Goal: Use online tool/utility: Utilize a website feature to perform a specific function

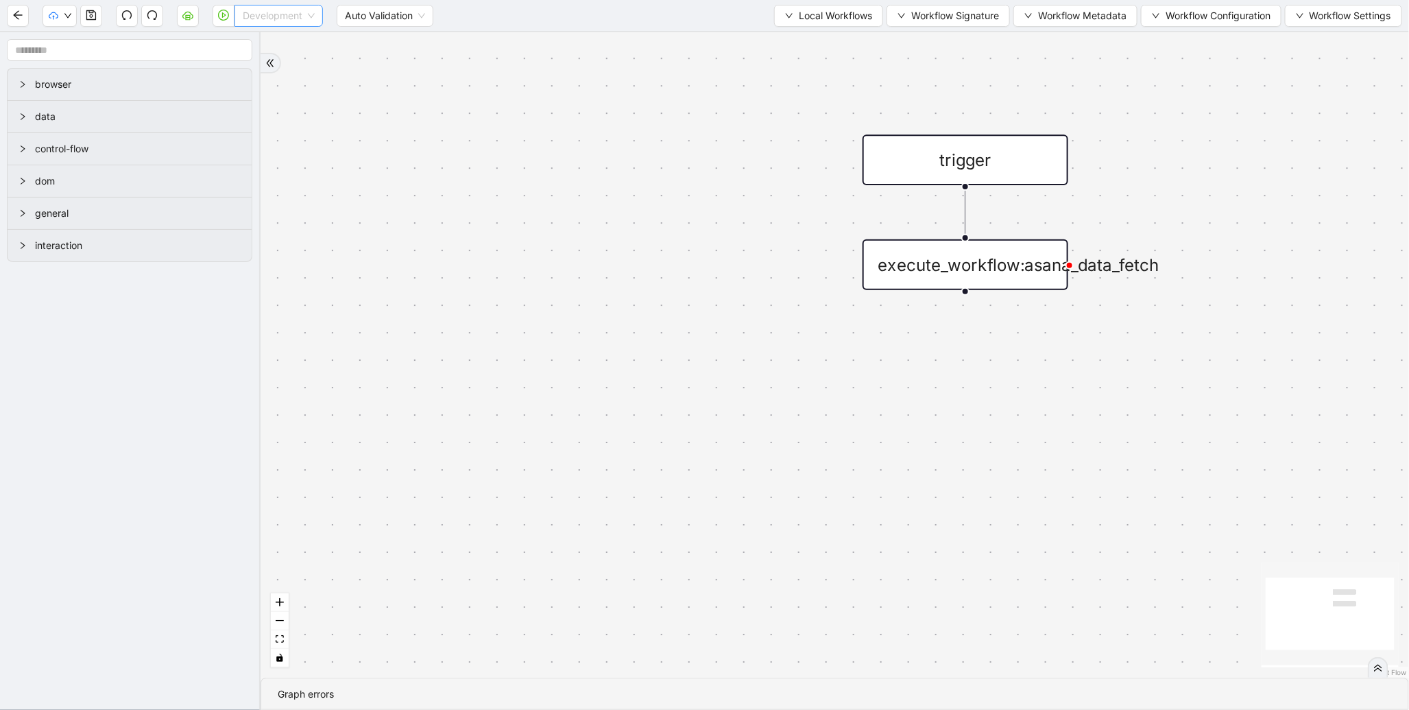
click at [311, 12] on span "Development" at bounding box center [279, 15] width 72 height 21
click at [295, 60] on div "Production" at bounding box center [278, 65] width 67 height 15
click at [221, 16] on icon "play-circle" at bounding box center [223, 15] width 11 height 11
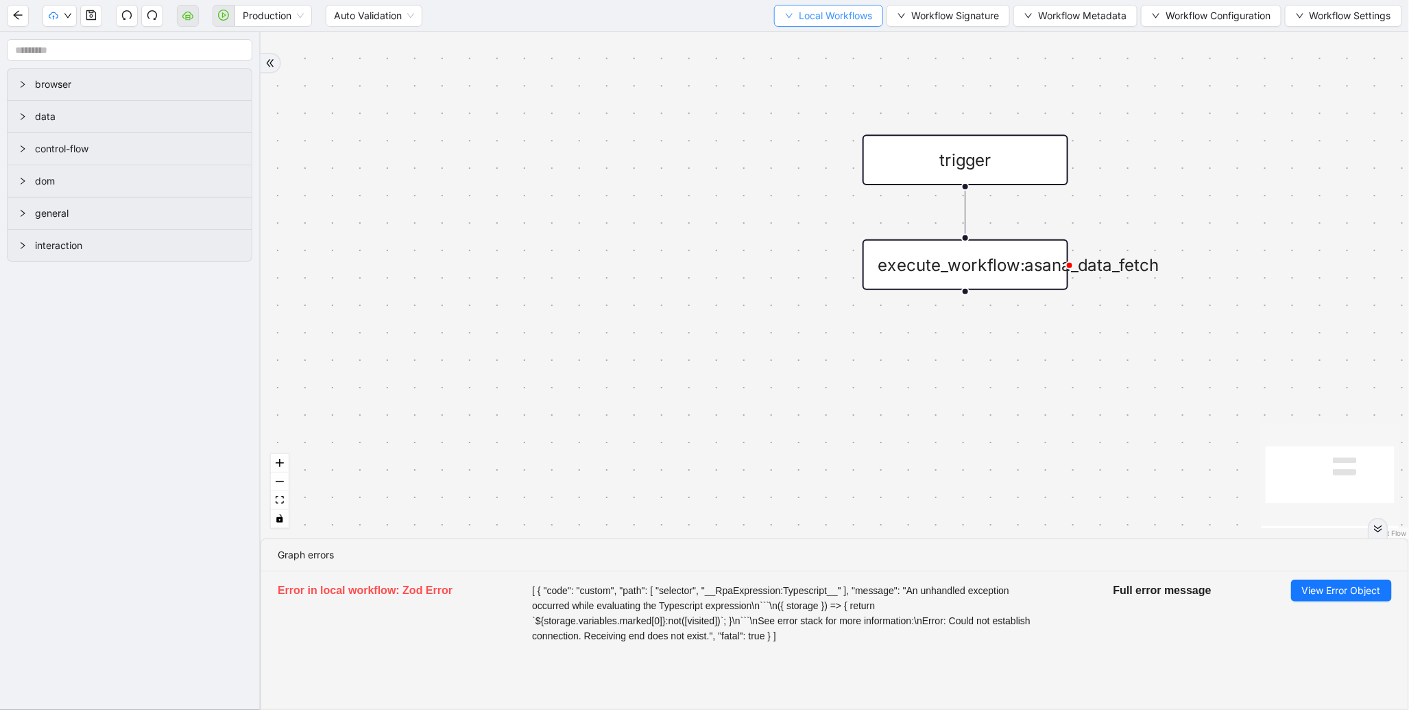
click at [821, 19] on span "Local Workflows" at bounding box center [835, 15] width 73 height 15
click at [806, 46] on span "Select" at bounding box center [821, 41] width 89 height 15
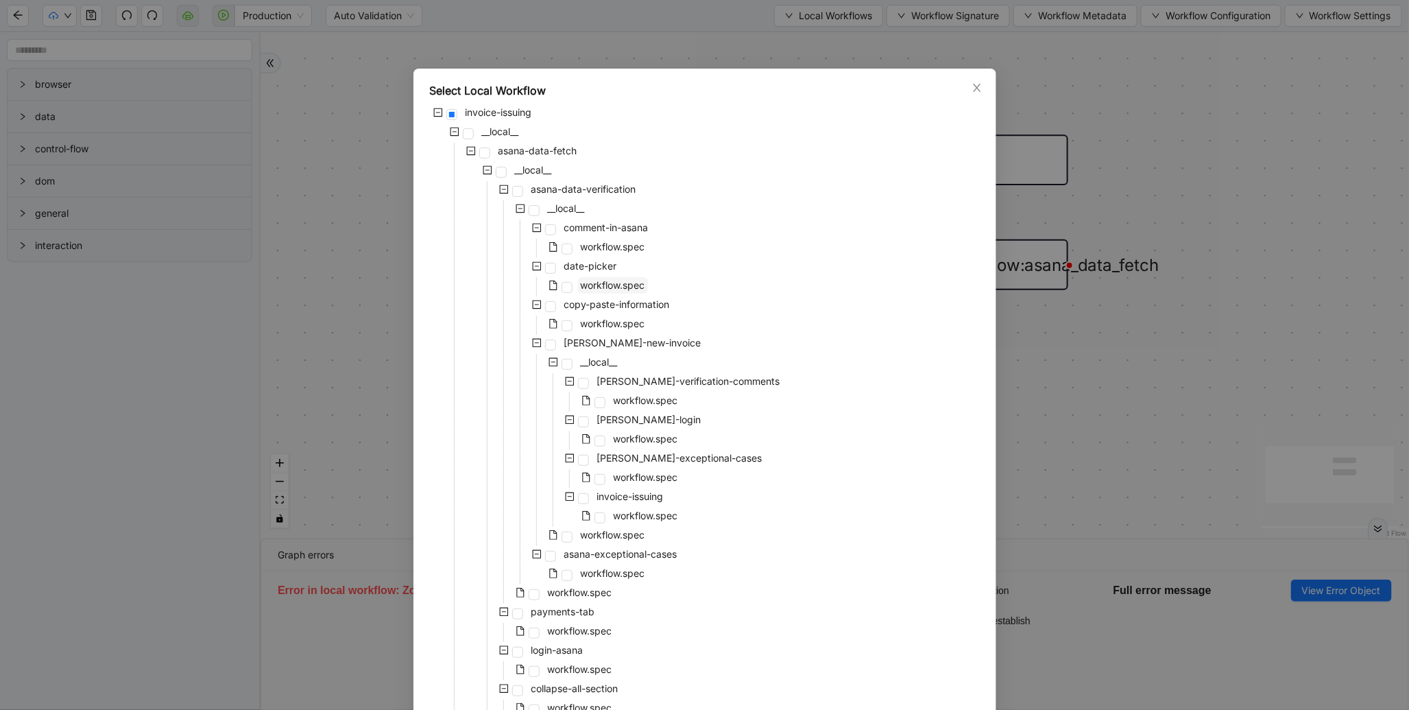
click at [605, 286] on span "workflow.spec" at bounding box center [613, 285] width 64 height 12
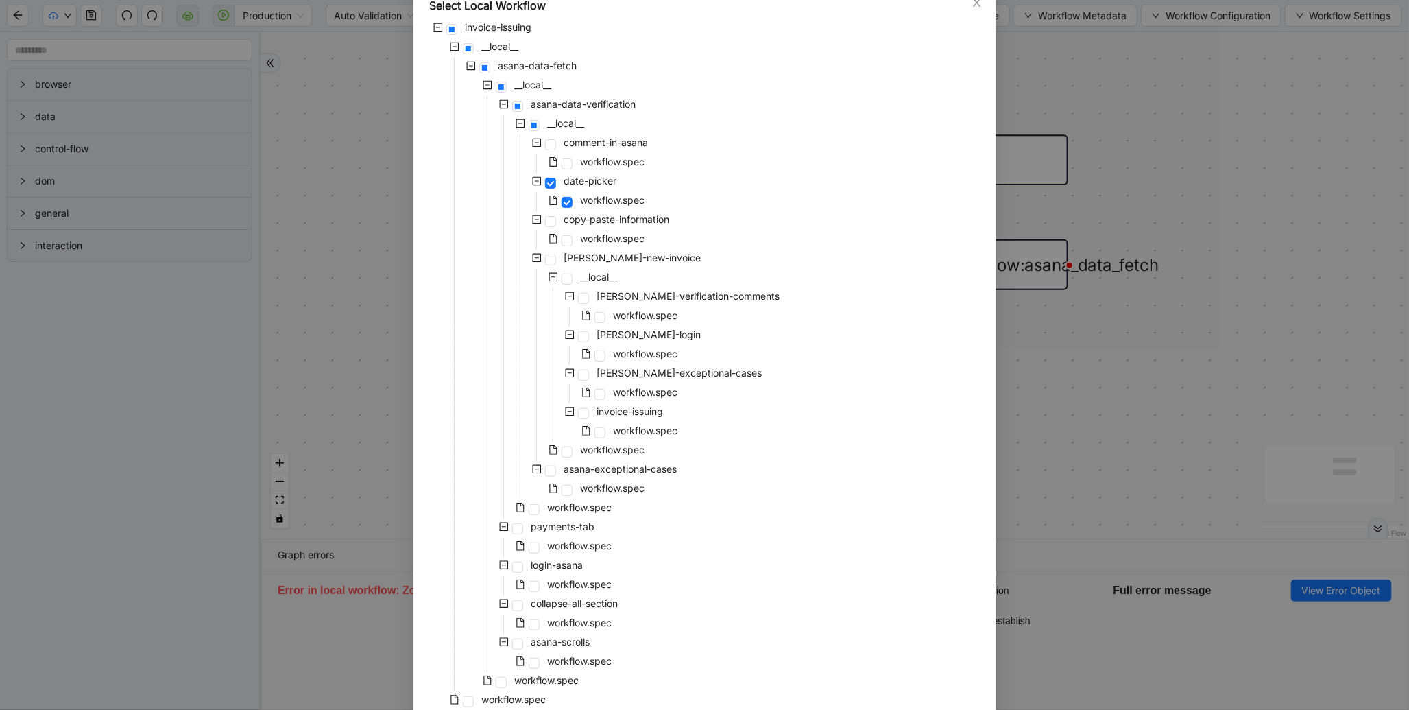
scroll to position [145, 0]
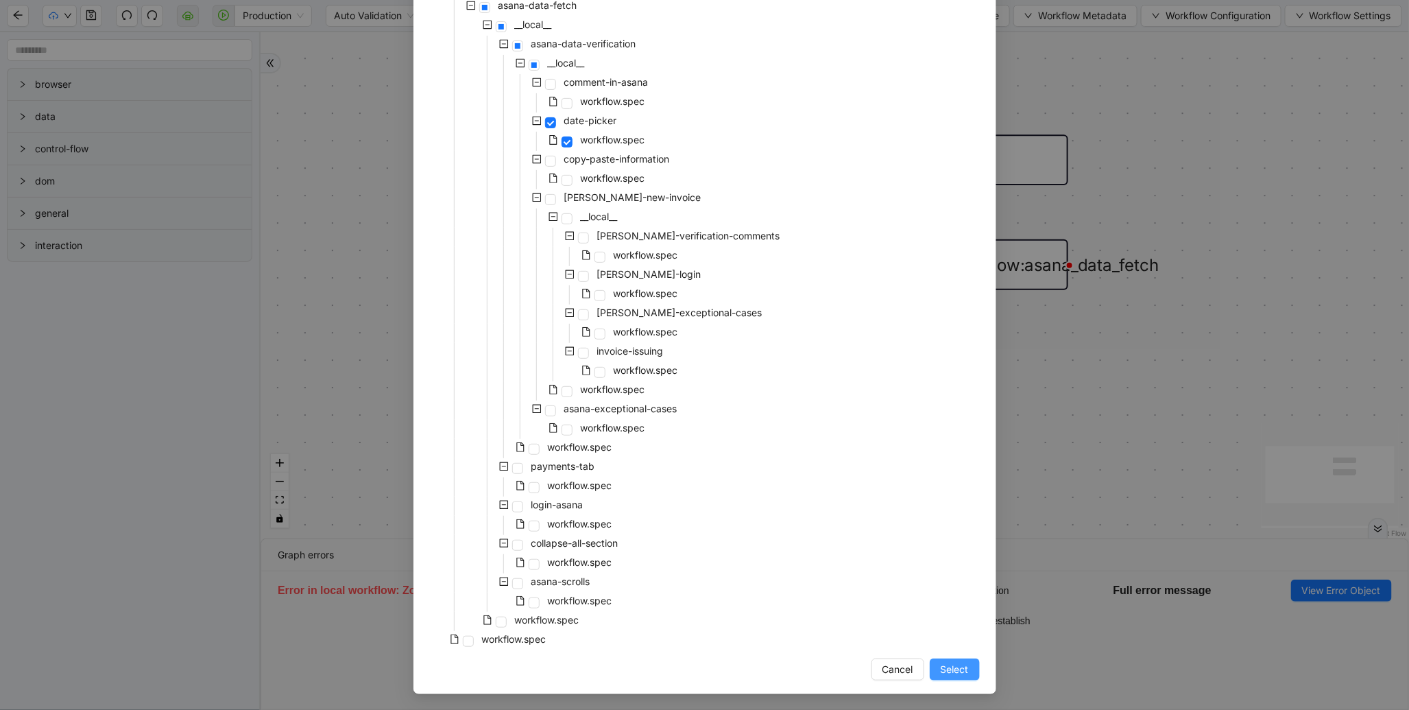
click at [945, 662] on span "Select" at bounding box center [955, 669] width 28 height 15
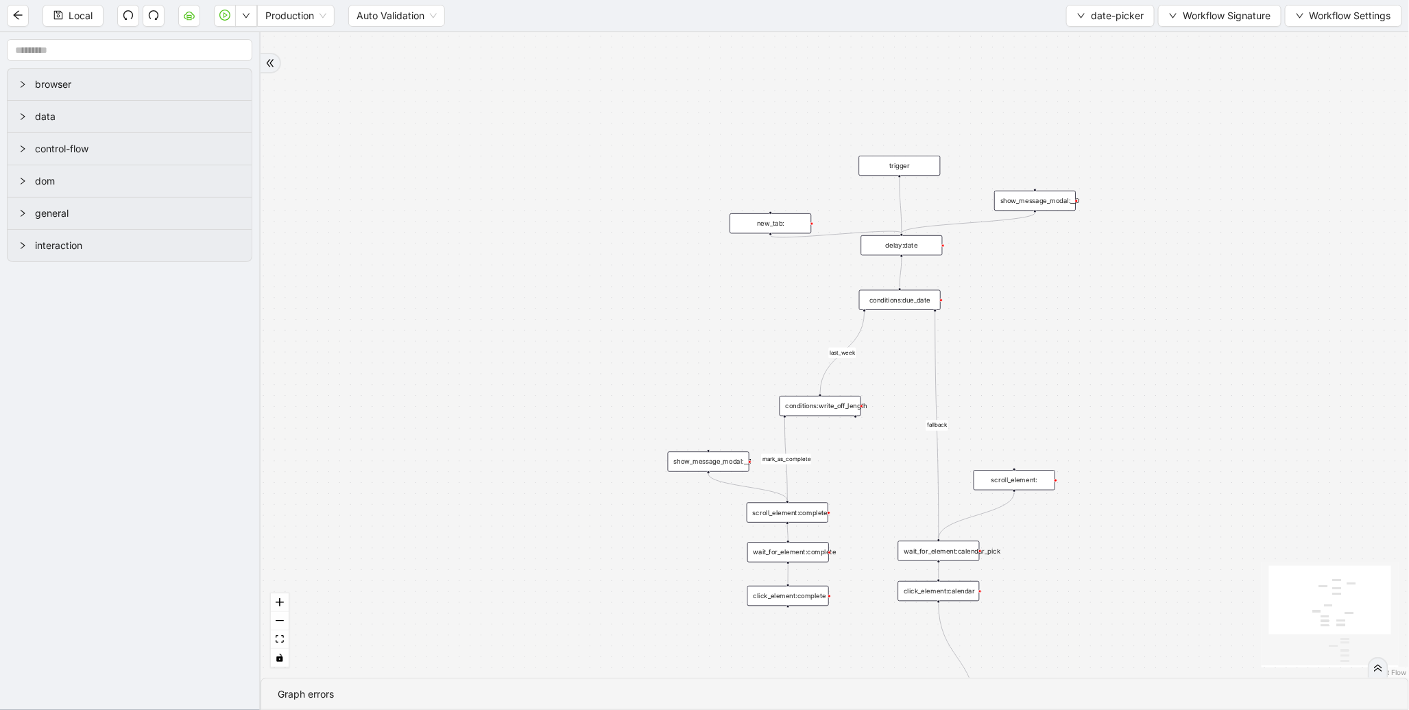
drag, startPoint x: 671, startPoint y: 553, endPoint x: 566, endPoint y: 137, distance: 428.4
click at [566, 138] on div "last_week fallback mark_as_complete trigger click_element:calendar wait_for_ele…" at bounding box center [835, 354] width 1148 height 645
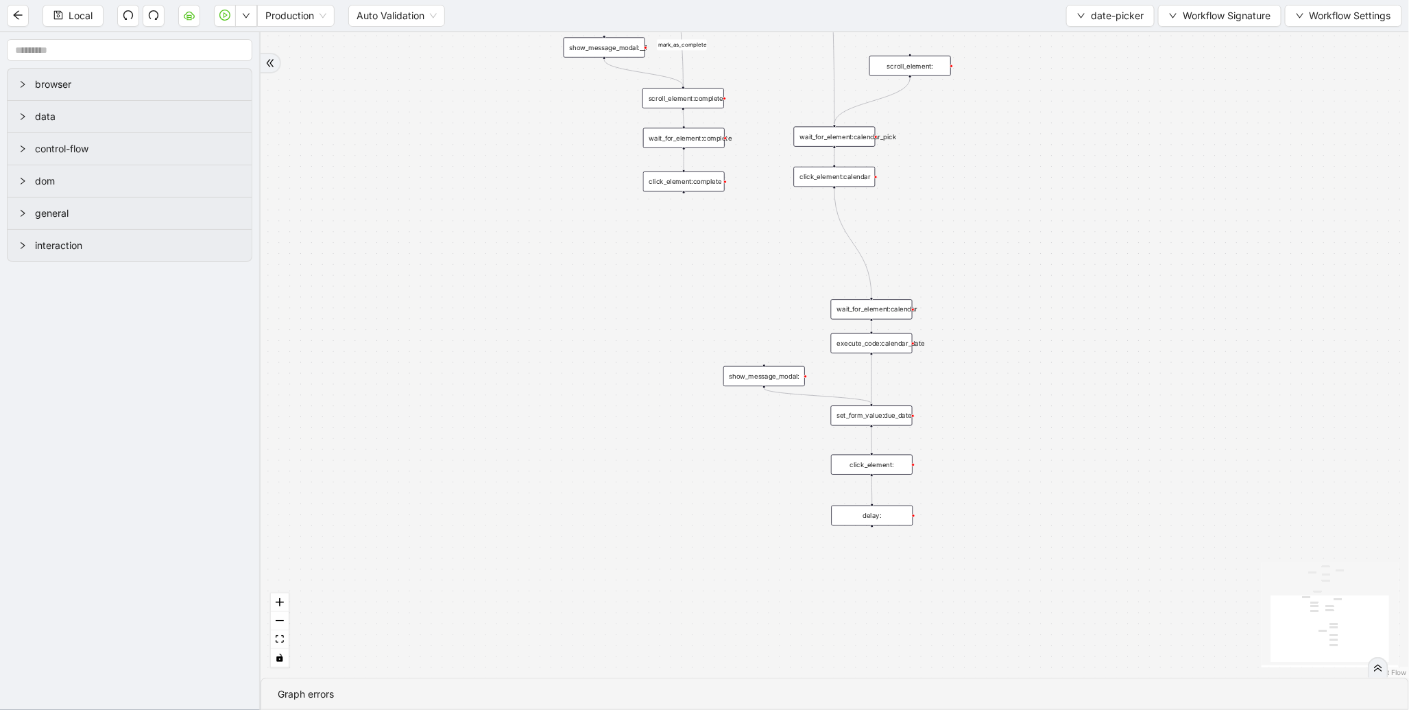
drag, startPoint x: 570, startPoint y: 413, endPoint x: 577, endPoint y: 241, distance: 172.9
click at [577, 241] on div "last_week fallback mark_as_complete trigger click_element:calendar wait_for_ele…" at bounding box center [835, 354] width 1148 height 645
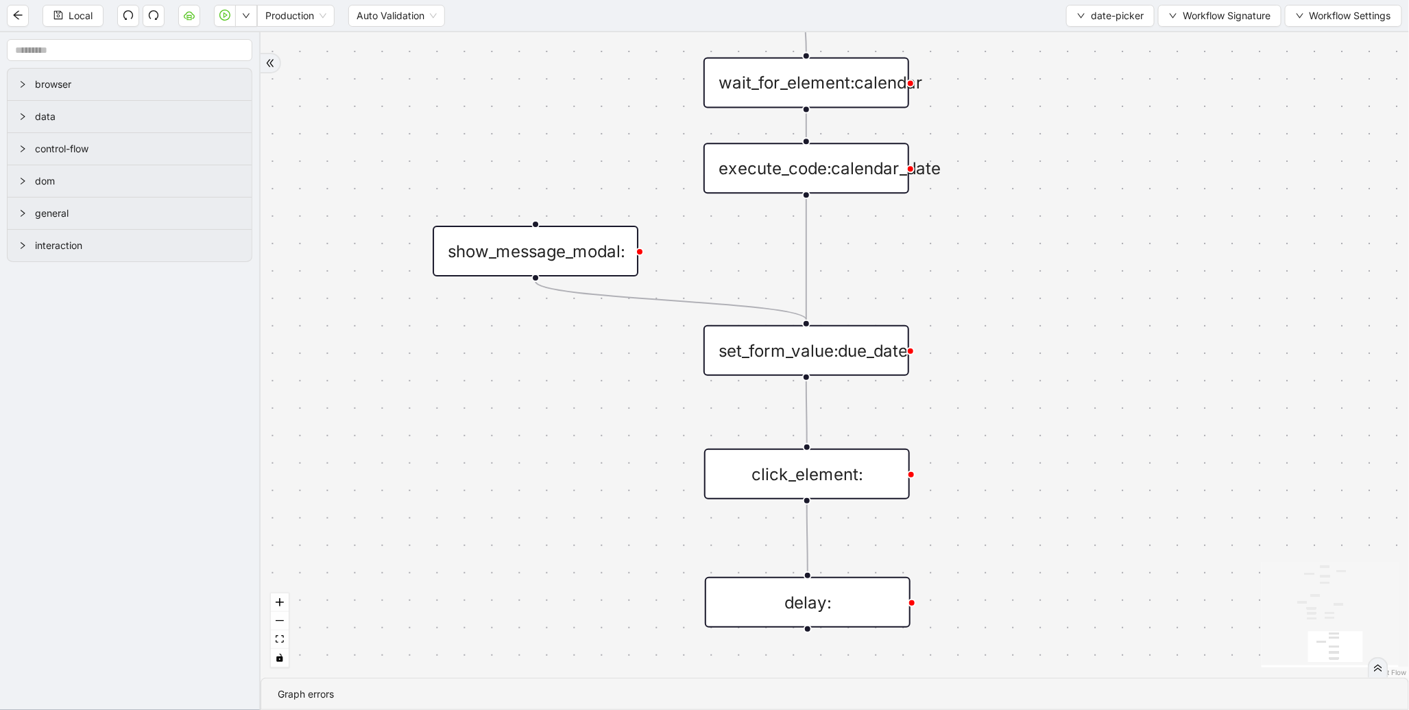
drag, startPoint x: 1126, startPoint y: 167, endPoint x: 1107, endPoint y: 437, distance: 270.8
click at [1107, 437] on div "last_week fallback mark_as_complete trigger click_element:calendar wait_for_ele…" at bounding box center [835, 354] width 1148 height 645
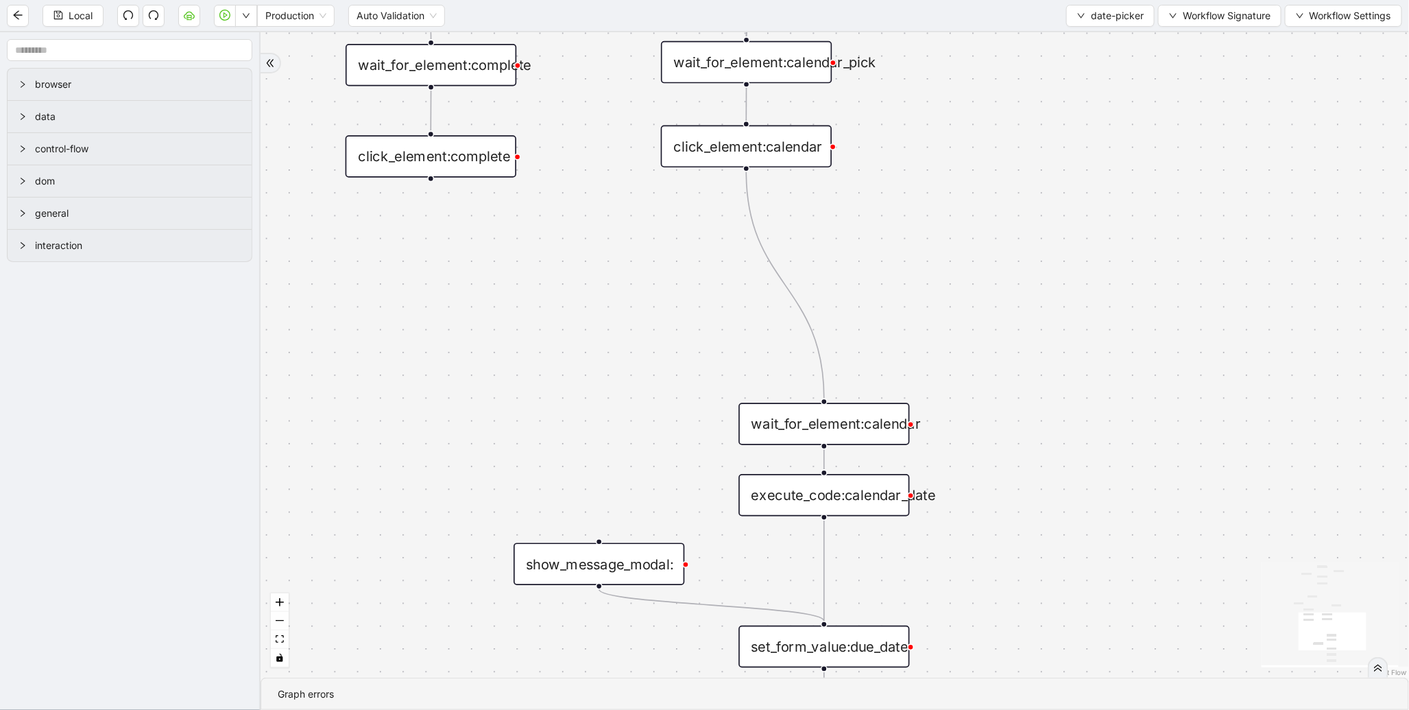
drag, startPoint x: 1058, startPoint y: 222, endPoint x: 1058, endPoint y: 480, distance: 257.8
click at [1058, 480] on div "last_week fallback mark_as_complete trigger click_element:calendar wait_for_ele…" at bounding box center [835, 354] width 1148 height 645
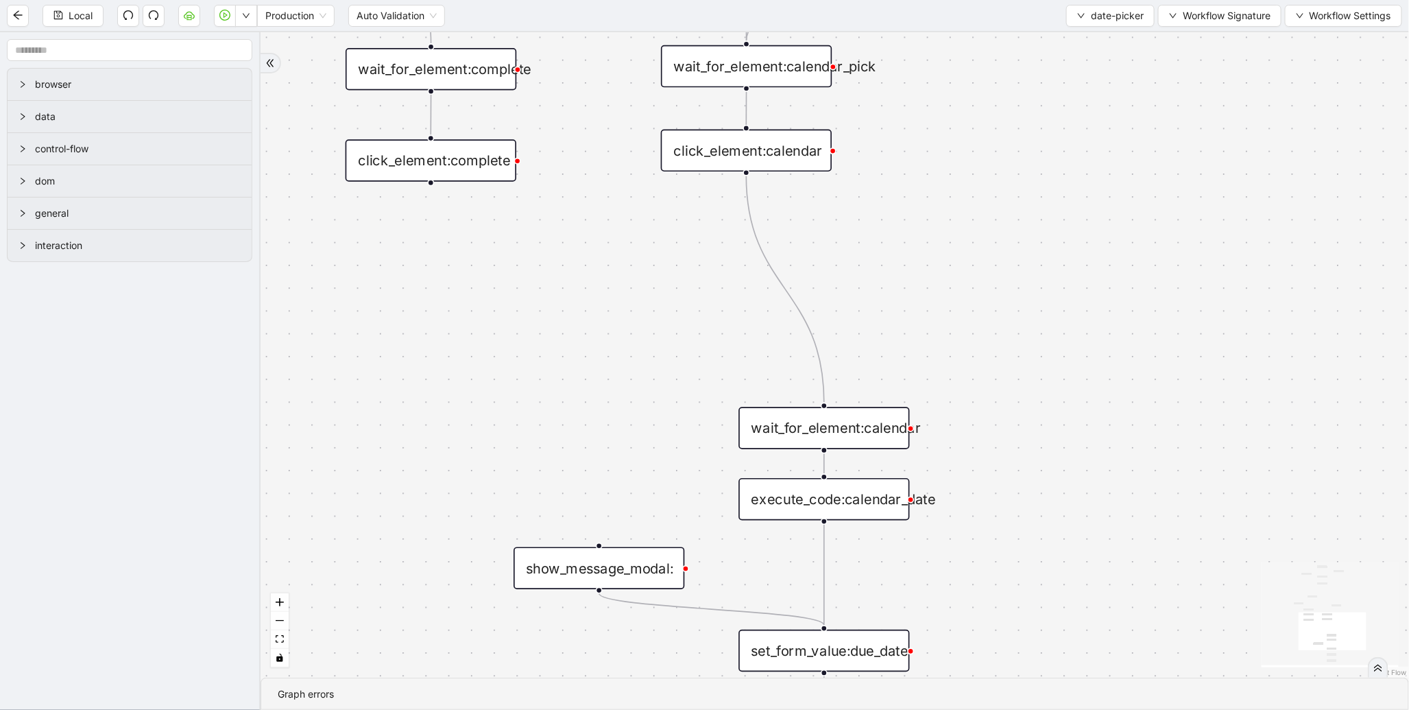
click at [878, 482] on div "execute_code:calendar_date" at bounding box center [823, 499] width 171 height 43
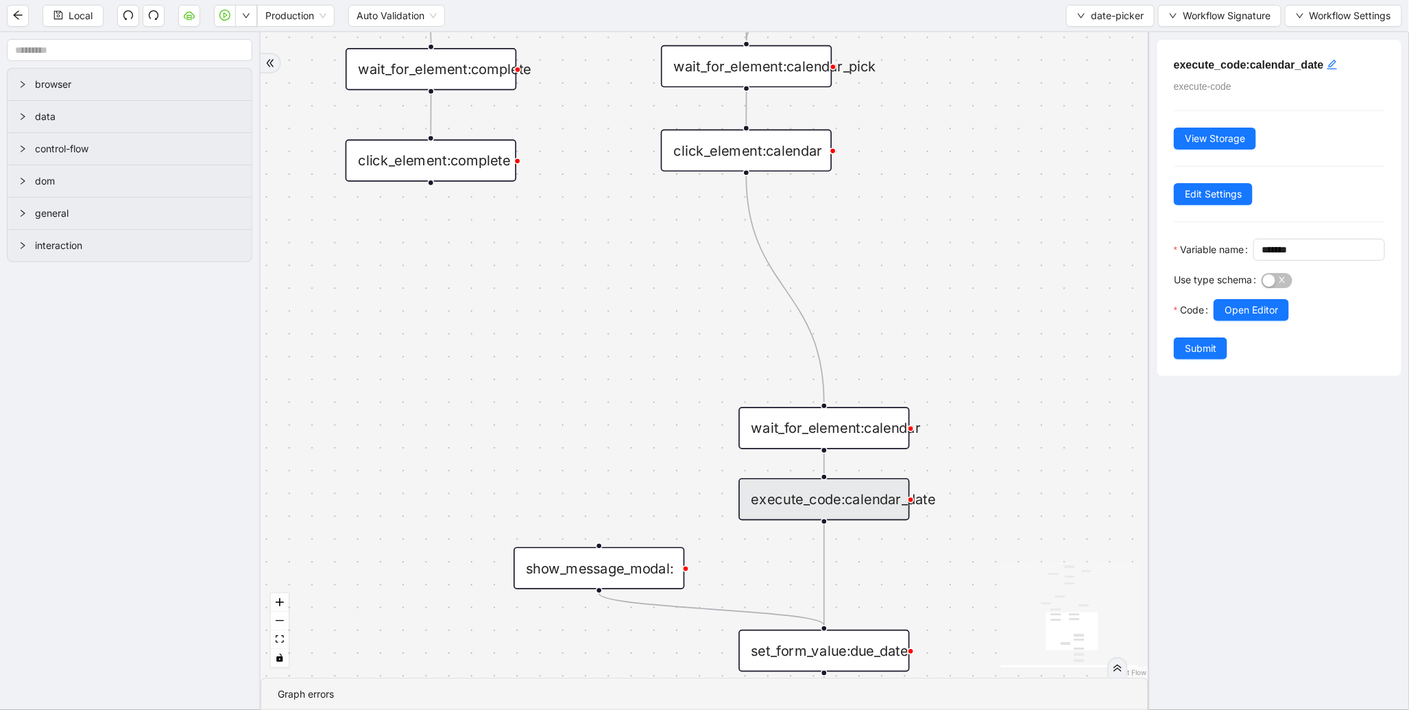
click at [878, 496] on div "execute_code:calendar_date" at bounding box center [823, 499] width 171 height 43
click at [1272, 317] on span "Open Editor" at bounding box center [1250, 309] width 53 height 15
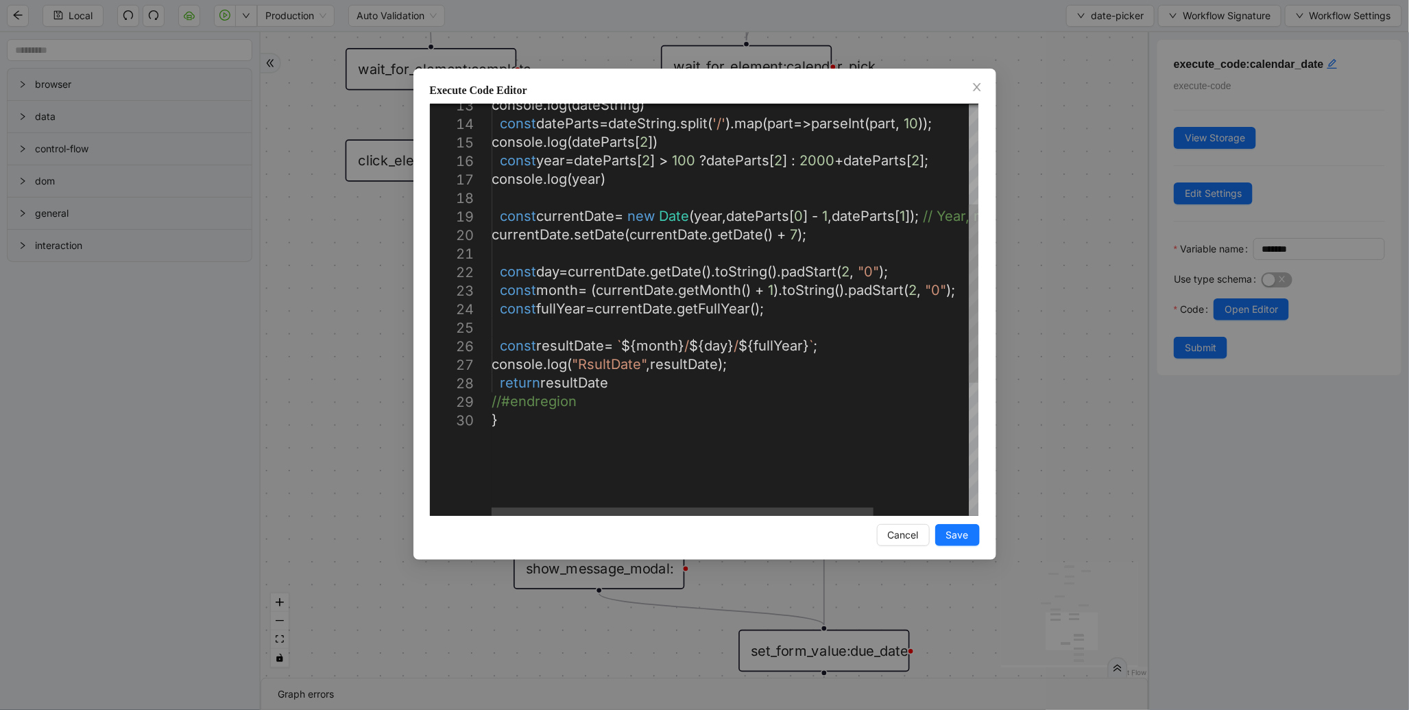
click at [660, 345] on div "console . log ( dateString ) const dateParts = dateString . split ( '/' ). map …" at bounding box center [795, 348] width 607 height 948
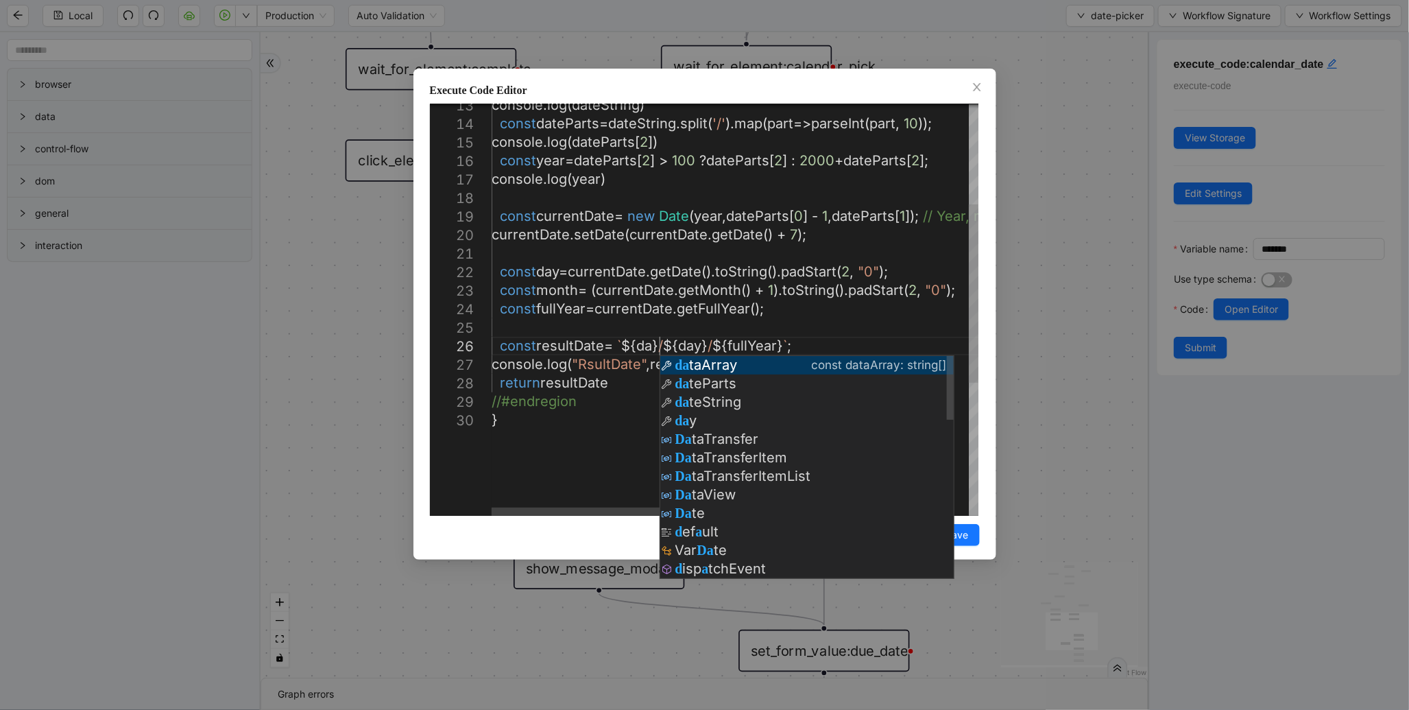
scroll to position [93, 222]
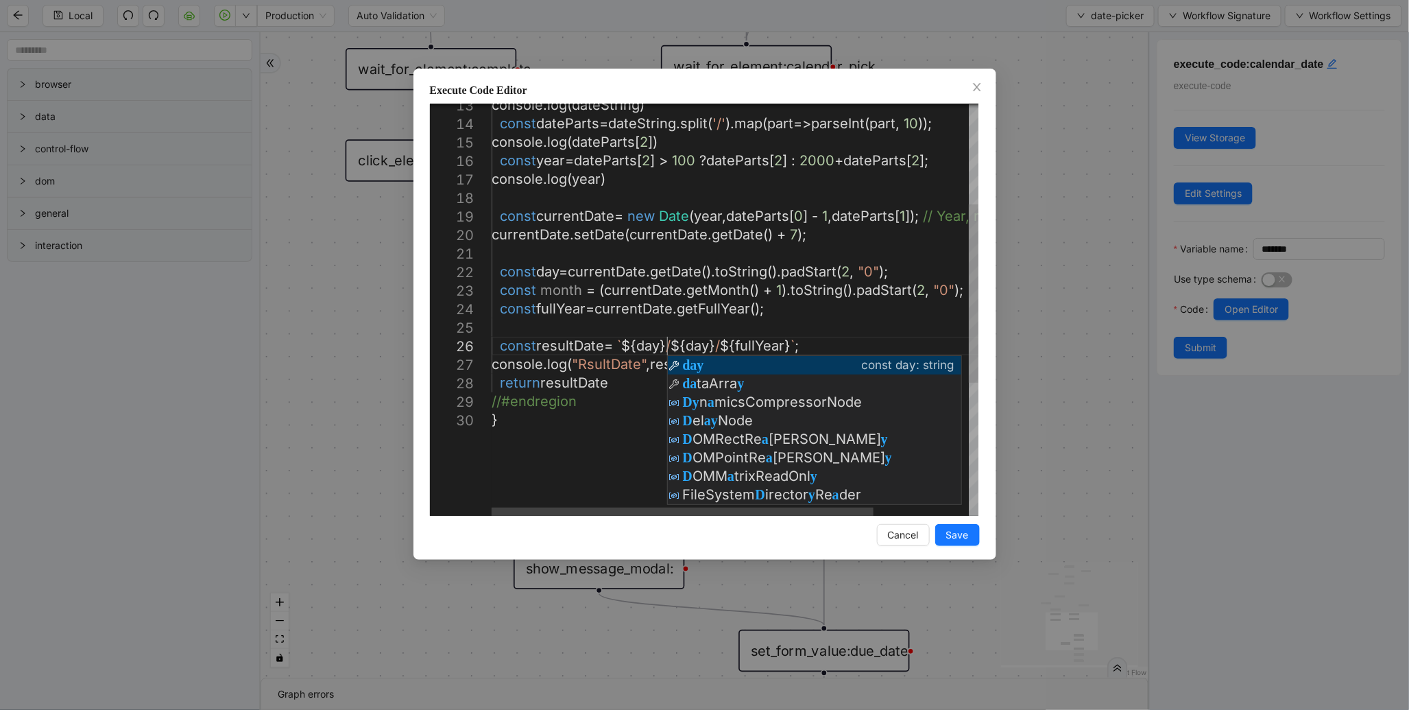
click at [698, 346] on div "console . log ( dateString ) const dateParts = dateString . split ( '/' ). map …" at bounding box center [795, 348] width 607 height 948
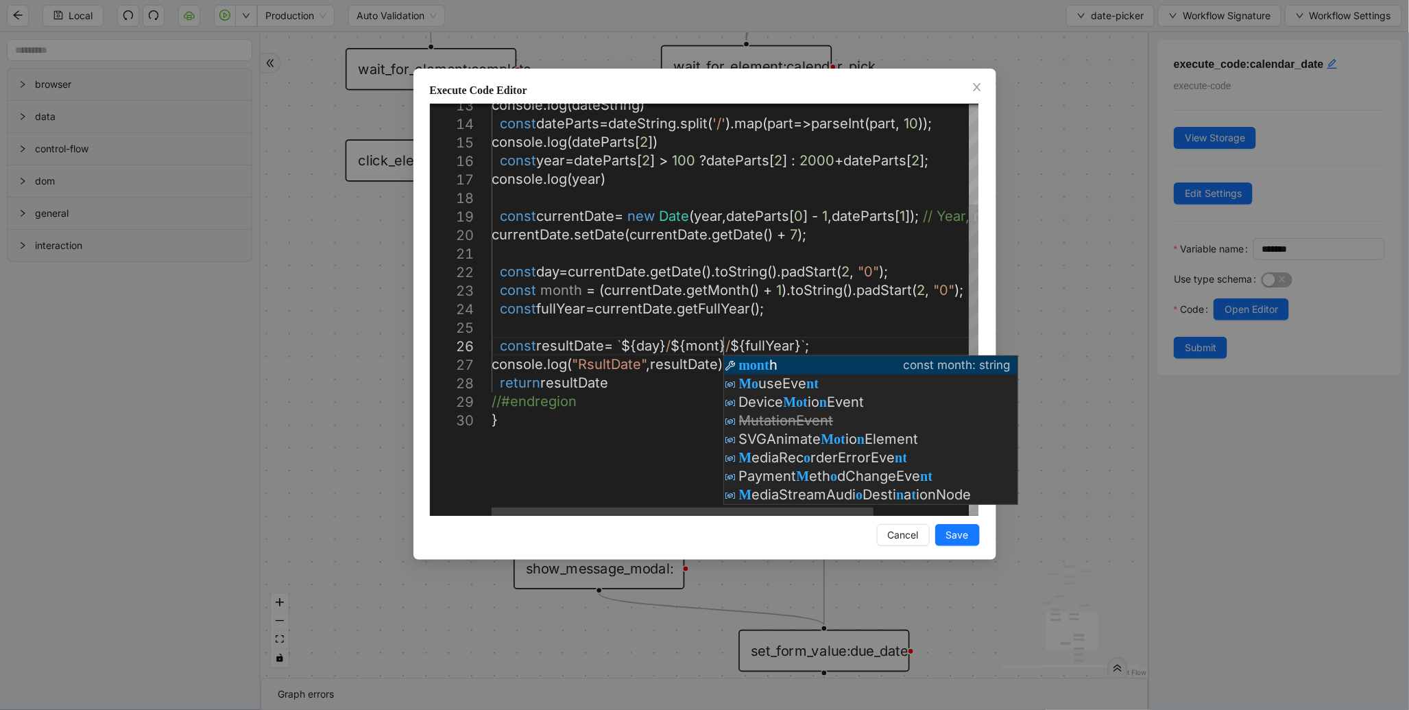
scroll to position [93, 297]
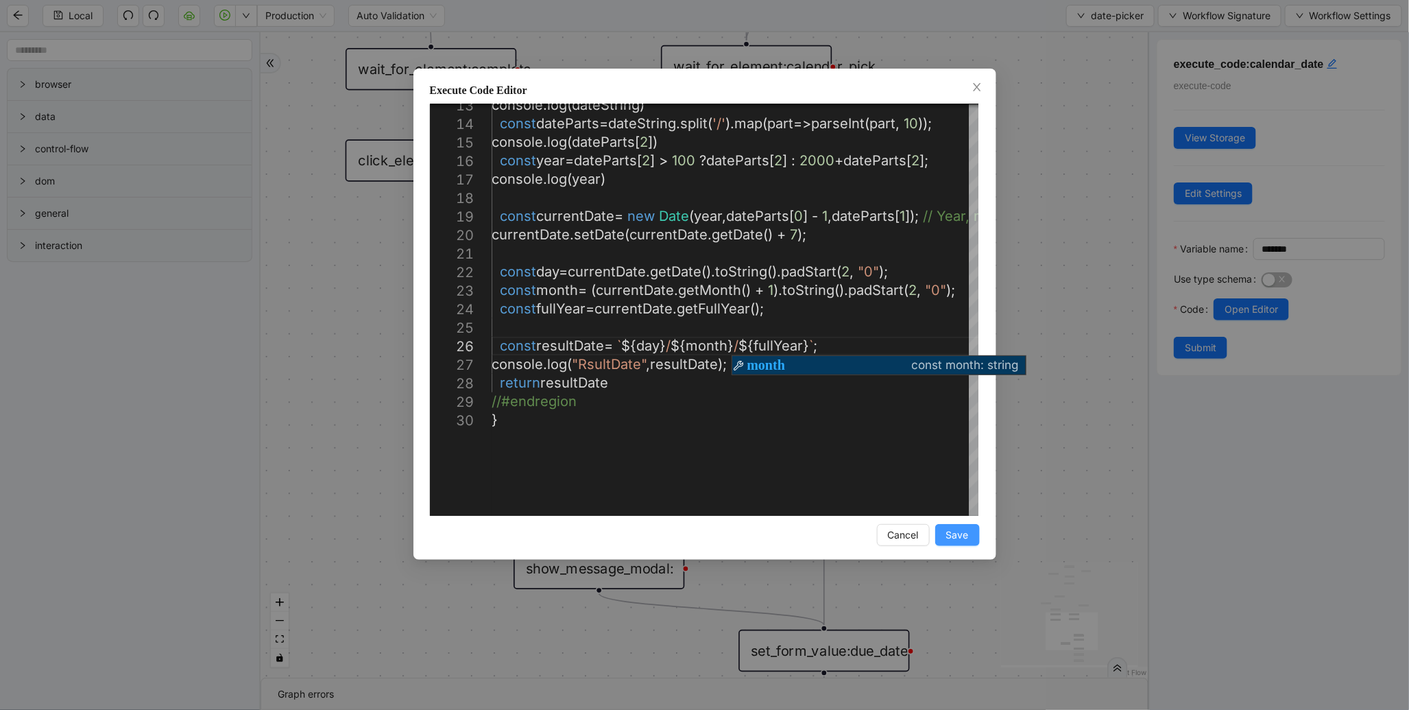
type textarea "**********"
click at [938, 528] on button "Save" at bounding box center [957, 535] width 45 height 22
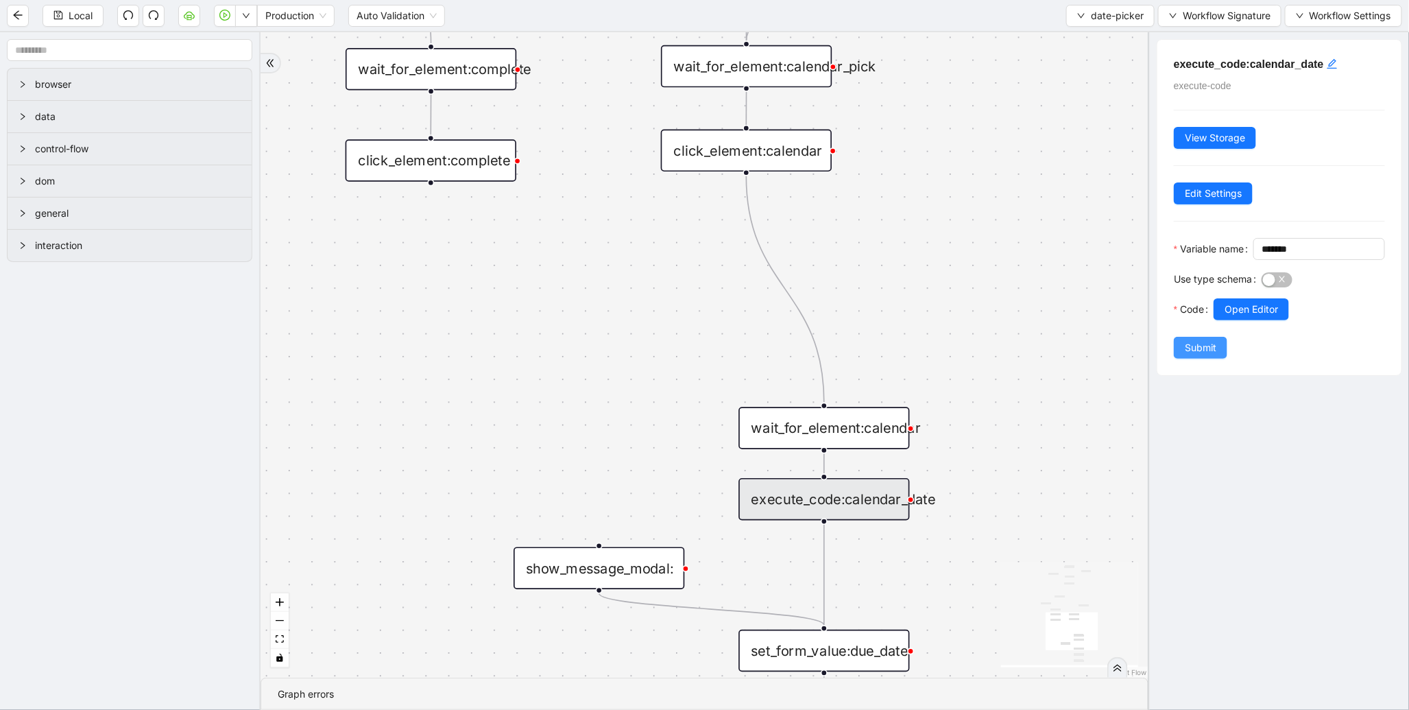
click at [1218, 359] on button "Submit" at bounding box center [1200, 348] width 53 height 22
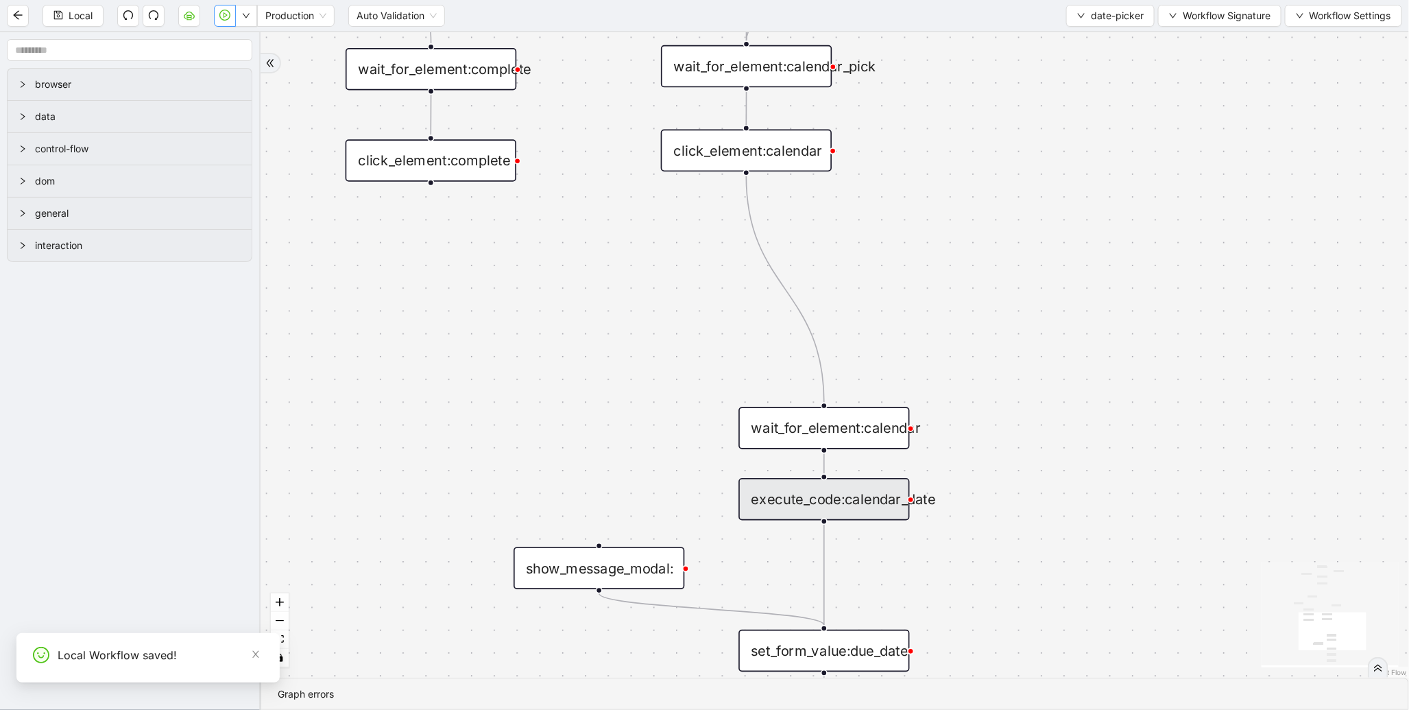
click at [221, 21] on button "button" at bounding box center [225, 16] width 22 height 22
